Goal: Information Seeking & Learning: Find specific fact

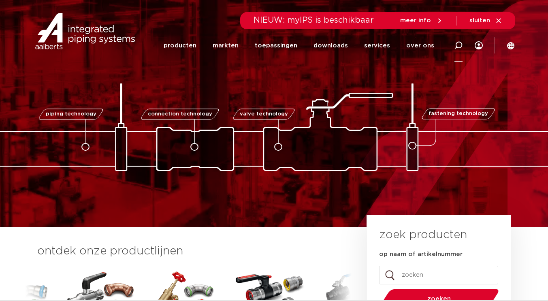
click at [461, 43] on icon at bounding box center [458, 45] width 8 height 8
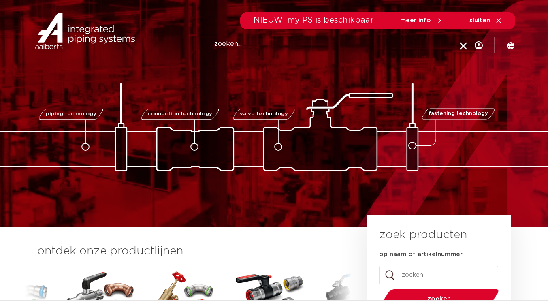
paste input "123460109"
type input "123460109"
click button "Zoeken" at bounding box center [0, 0] width 0 height 0
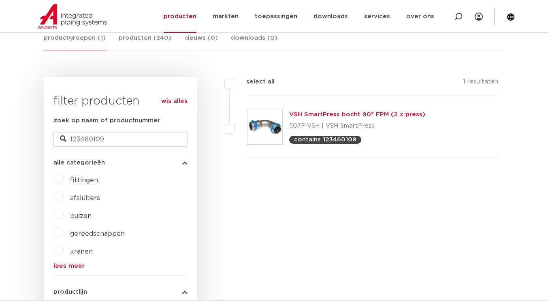
click at [336, 114] on link "VSH SmartPress bocht 90° FPM (2 x press)" at bounding box center [357, 114] width 136 height 6
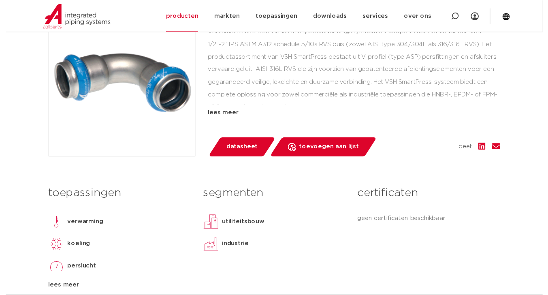
scroll to position [283, 0]
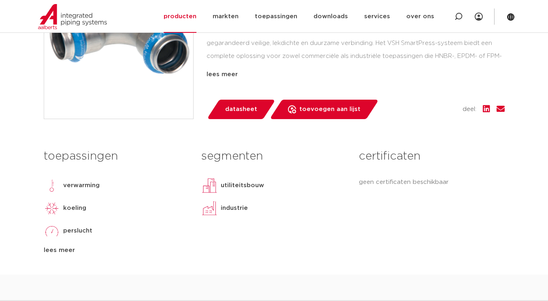
click at [245, 108] on span "datasheet" at bounding box center [241, 109] width 32 height 13
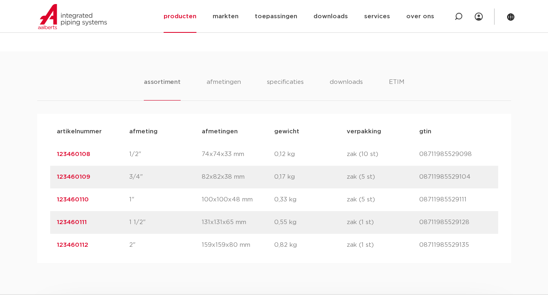
scroll to position [486, 0]
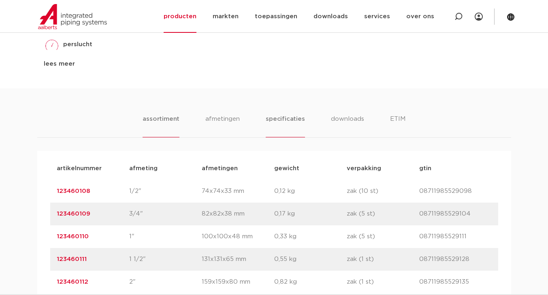
click at [290, 116] on li "specificaties" at bounding box center [284, 125] width 39 height 23
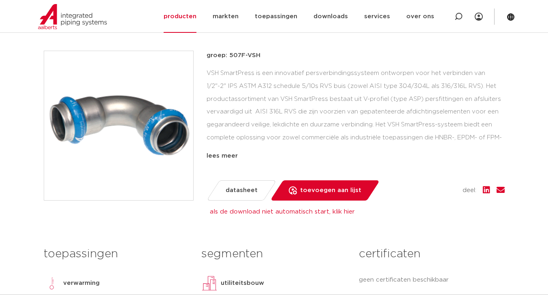
scroll to position [202, 0]
click at [231, 153] on div "lees meer" at bounding box center [355, 156] width 298 height 10
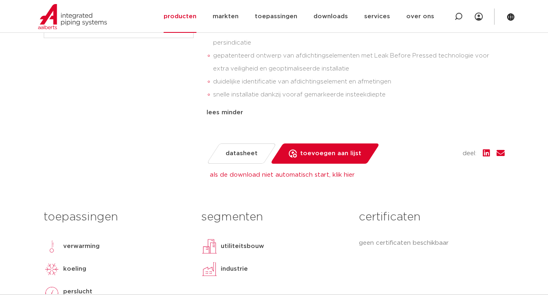
scroll to position [364, 0]
